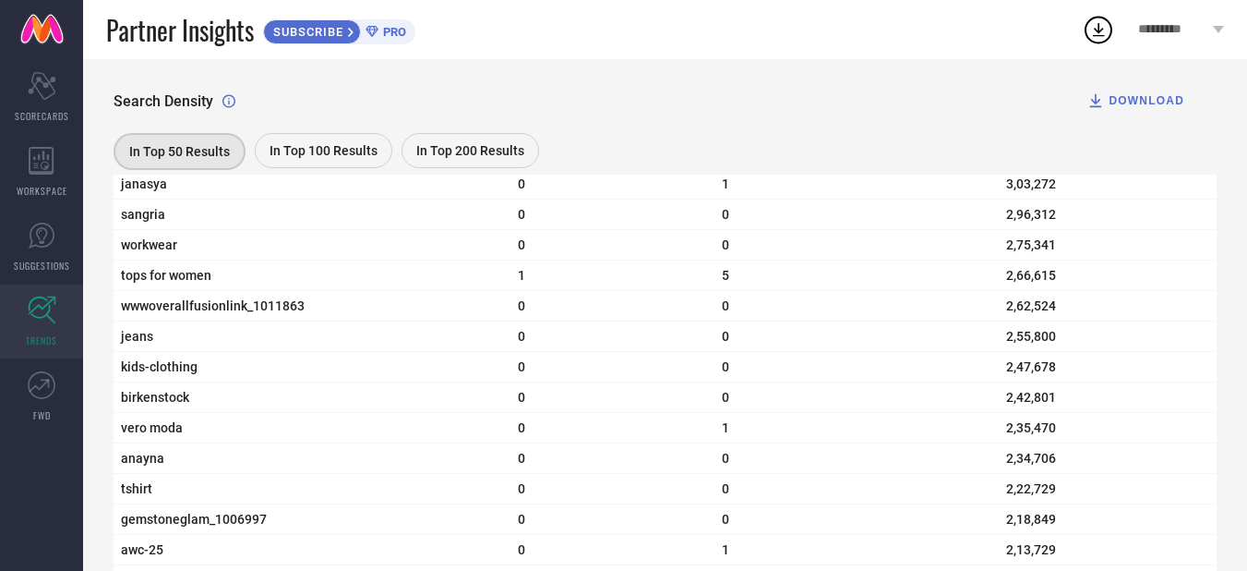
scroll to position [2031, 0]
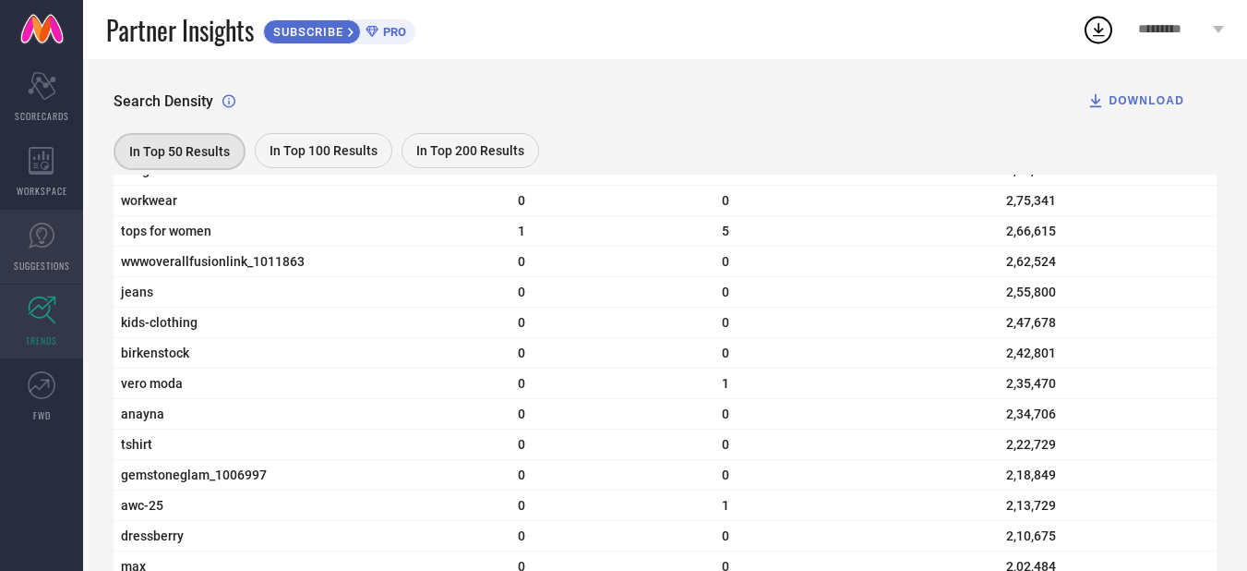
click at [42, 241] on icon at bounding box center [41, 235] width 11 height 17
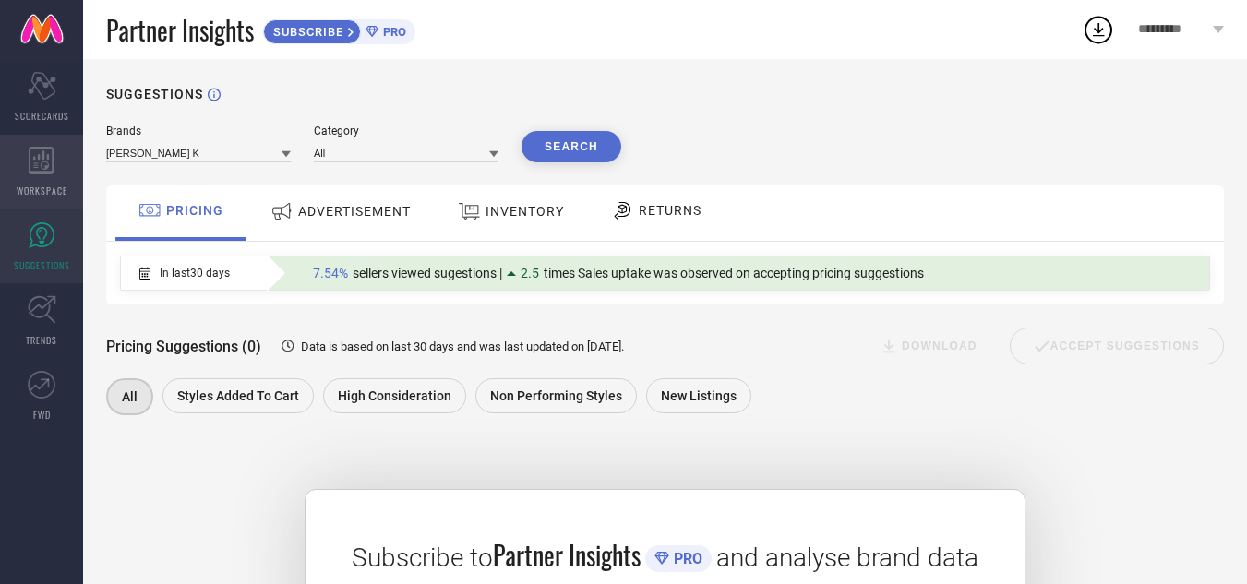
click at [45, 172] on icon at bounding box center [41, 161] width 25 height 28
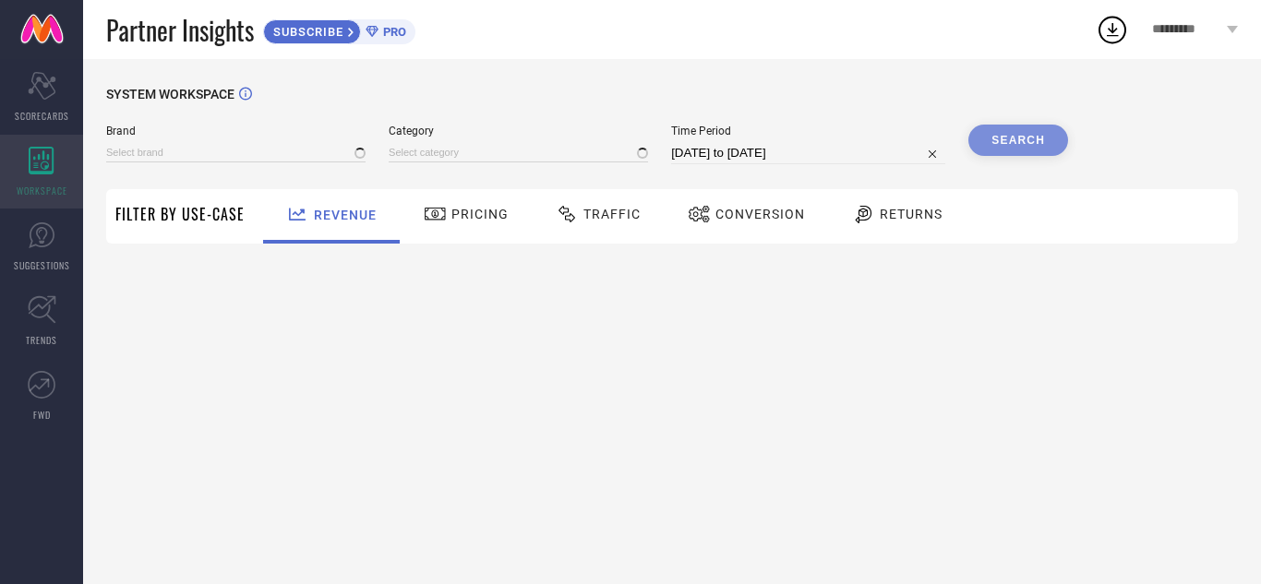
type input "[PERSON_NAME] K"
type input "All"
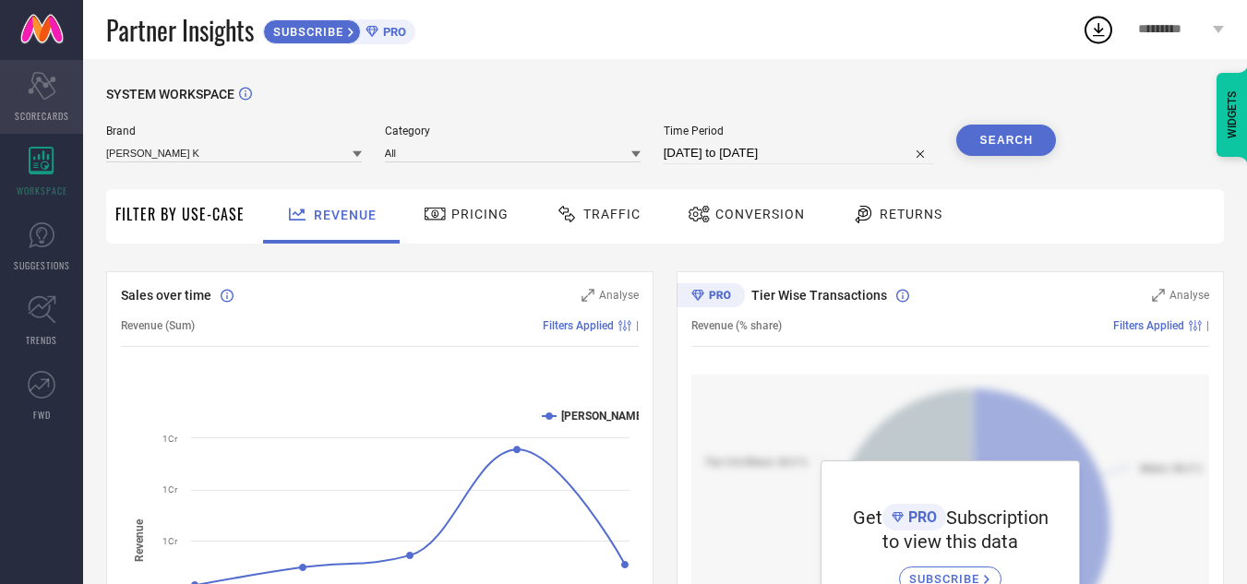
click at [63, 97] on div "Scorecard SCORECARDS" at bounding box center [41, 97] width 83 height 74
